Goal: Communication & Community: Answer question/provide support

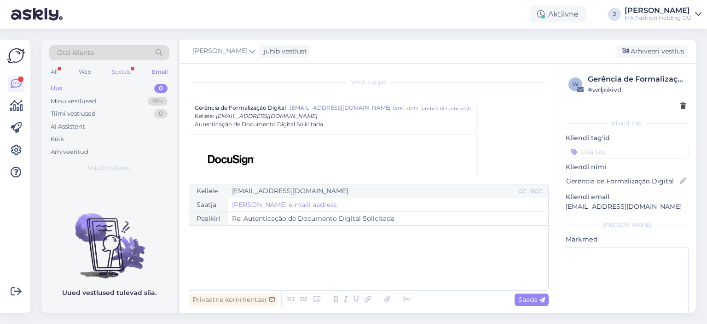
click at [134, 67] on div "All Web Socials Email" at bounding box center [109, 73] width 121 height 14
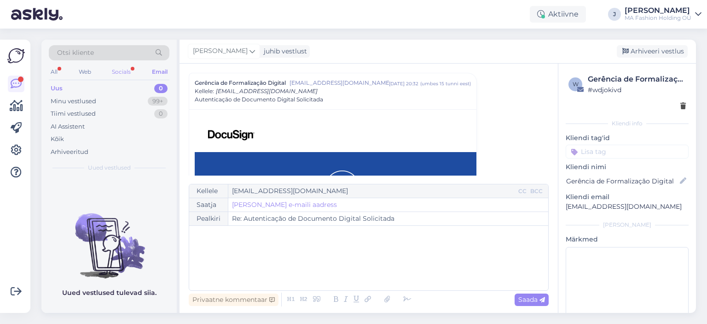
click at [133, 68] on div "Socials" at bounding box center [121, 72] width 23 height 12
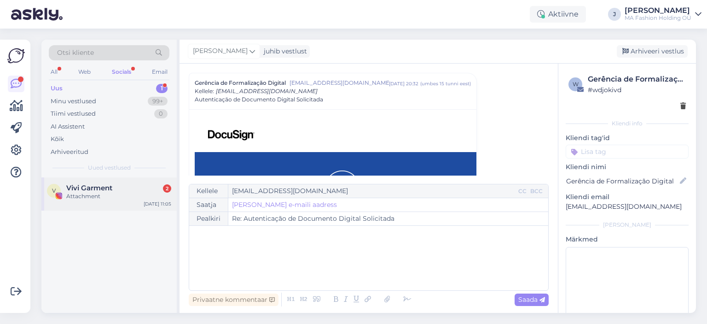
click at [144, 208] on div "V Vivi Garment 2 Attachment [DATE] 11:05" at bounding box center [108, 193] width 135 height 33
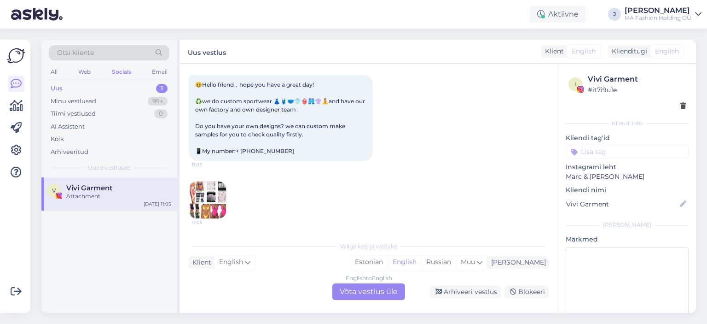
click at [383, 293] on div "English to English Võta vestlus üle" at bounding box center [369, 291] width 73 height 17
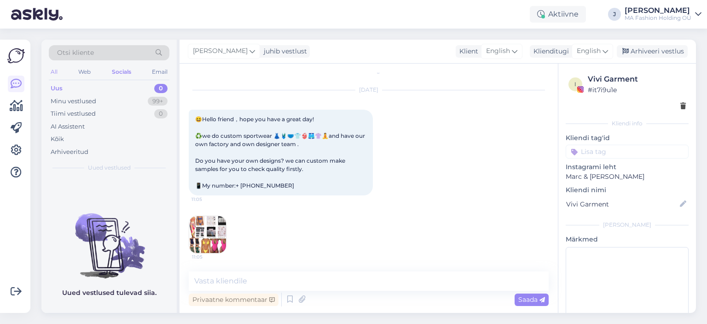
click at [55, 67] on div "All" at bounding box center [54, 72] width 11 height 12
click at [125, 95] on div "Minu vestlused 99+" at bounding box center [109, 101] width 121 height 13
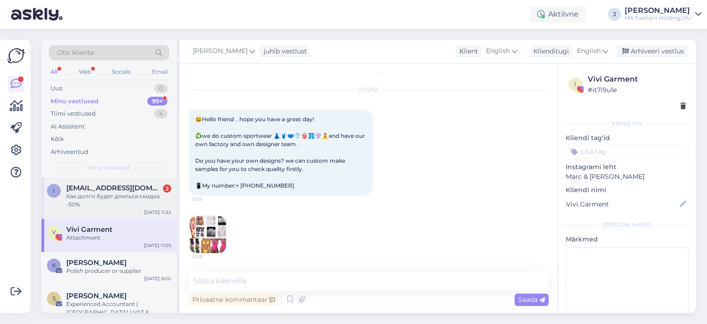
click at [122, 195] on div "Как долго будет длиться скидка -50%" at bounding box center [118, 200] width 105 height 17
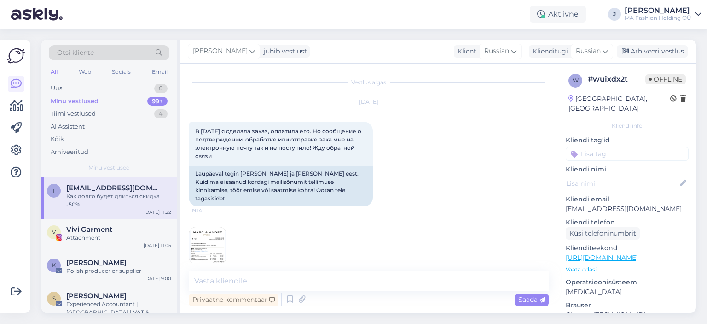
scroll to position [4715, 0]
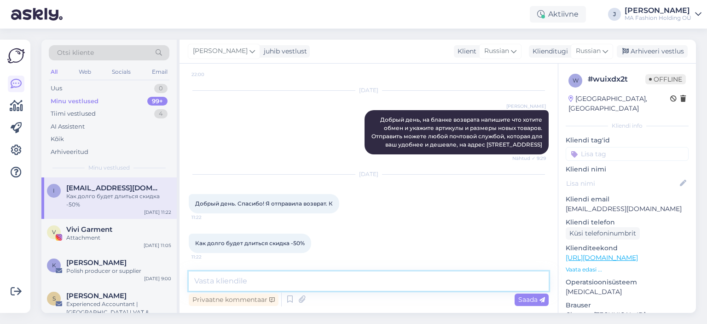
click at [325, 289] on textarea at bounding box center [369, 280] width 360 height 19
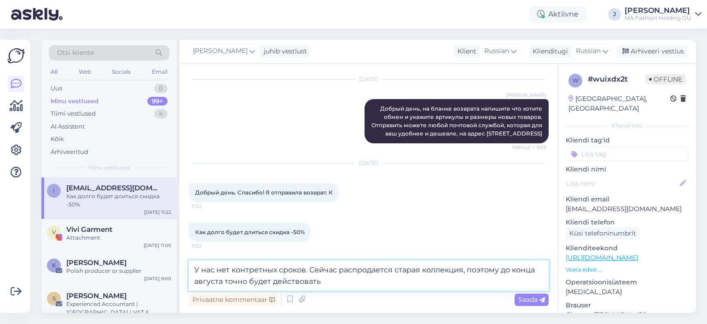
type textarea "У нас нет контретных сроков. Сейчас распродается старая коллекция, поэтому до к…"
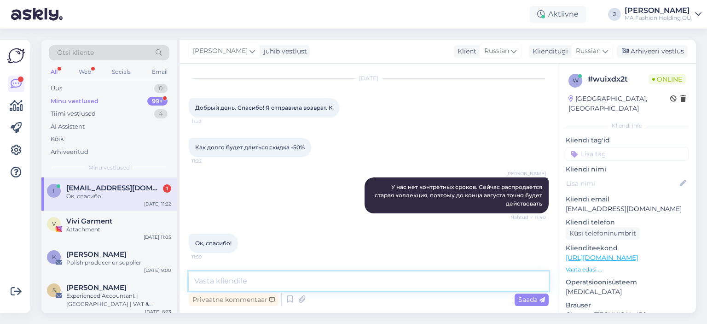
scroll to position [4810, 0]
click at [165, 207] on div "I [EMAIL_ADDRESS][DOMAIN_NAME] 1 Ок, спасибо! [DATE] 11:22" at bounding box center [108, 193] width 135 height 33
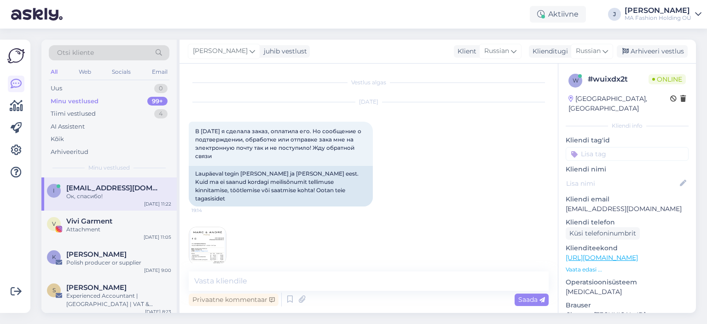
click at [105, 73] on div "All Web Socials Email" at bounding box center [109, 73] width 121 height 14
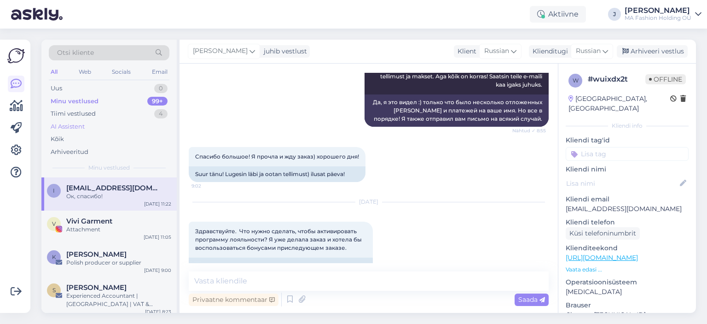
scroll to position [829, 0]
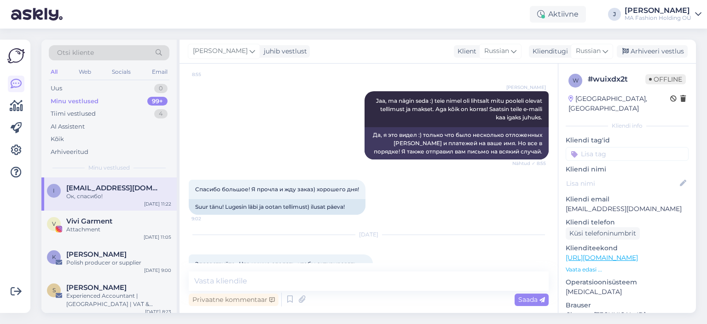
click at [76, 68] on div "All Web Socials Email" at bounding box center [109, 73] width 121 height 14
click at [80, 64] on div "Otsi kliente" at bounding box center [109, 55] width 121 height 21
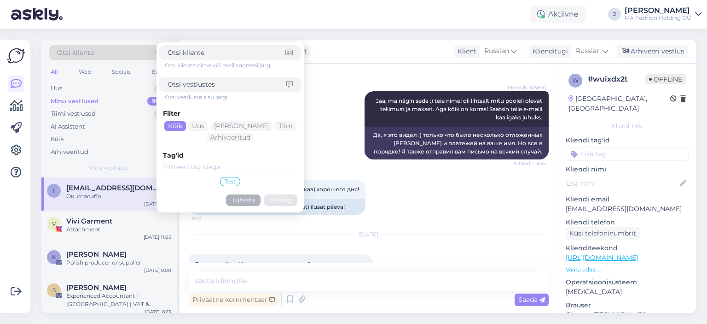
click at [73, 72] on div "All Web Socials Email" at bounding box center [109, 73] width 121 height 14
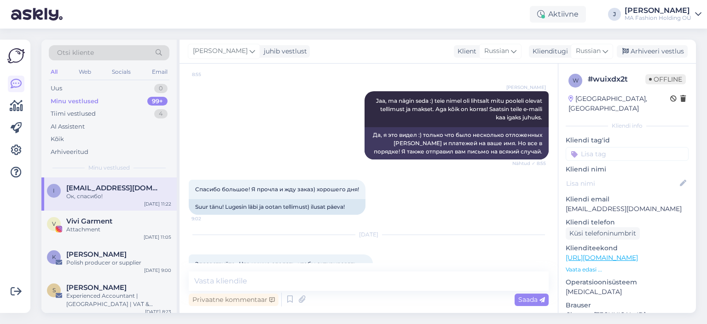
click at [76, 74] on div "All Web Socials Email" at bounding box center [109, 73] width 121 height 14
click at [82, 71] on div "Web" at bounding box center [85, 72] width 16 height 12
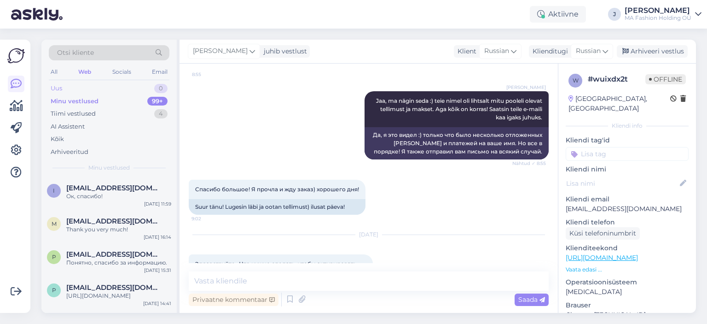
click at [72, 90] on div "Uus 0" at bounding box center [109, 88] width 121 height 13
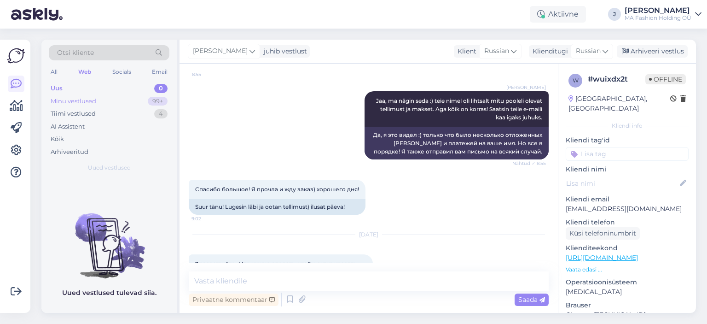
click at [87, 102] on div "Minu vestlused" at bounding box center [74, 101] width 46 height 9
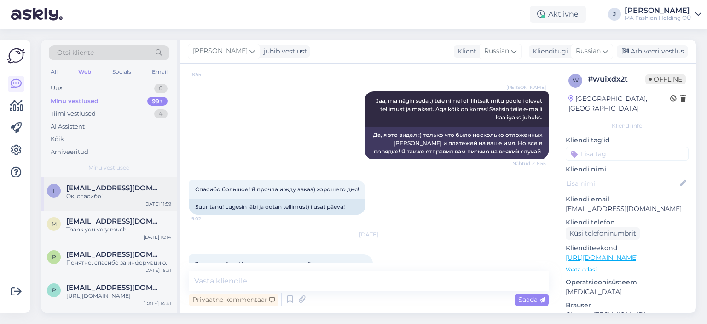
click at [105, 184] on span "[EMAIL_ADDRESS][DOMAIN_NAME]" at bounding box center [114, 188] width 96 height 8
